Goal: Task Accomplishment & Management: Manage account settings

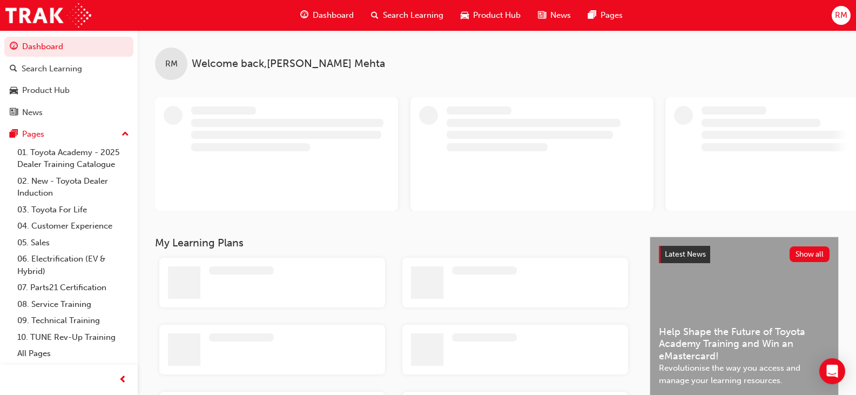
click at [849, 19] on div "RM" at bounding box center [841, 15] width 19 height 19
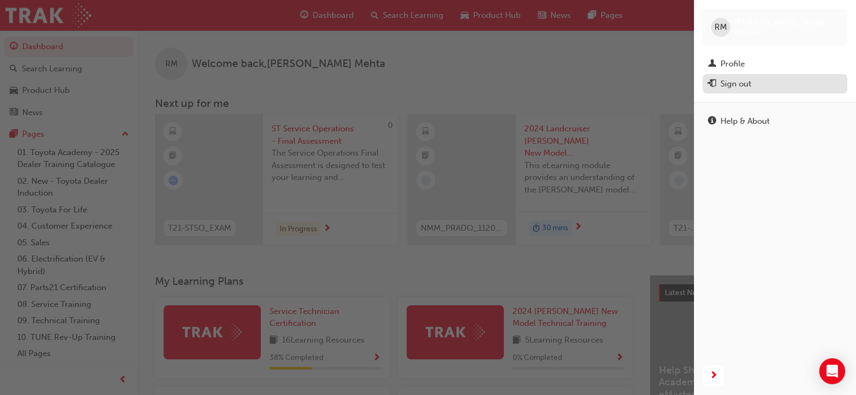
click at [750, 87] on div "Sign out" at bounding box center [736, 84] width 31 height 12
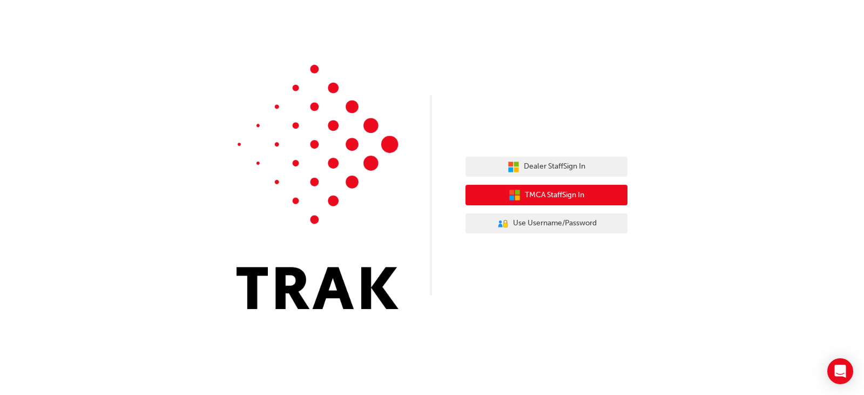
click at [538, 197] on span "TMCA Staff Sign In" at bounding box center [554, 195] width 59 height 12
click at [565, 189] on span "TMCA Staff Sign In" at bounding box center [554, 195] width 59 height 12
click at [588, 192] on button "TMCA Staff Sign In" at bounding box center [547, 195] width 162 height 21
